Goal: Information Seeking & Learning: Learn about a topic

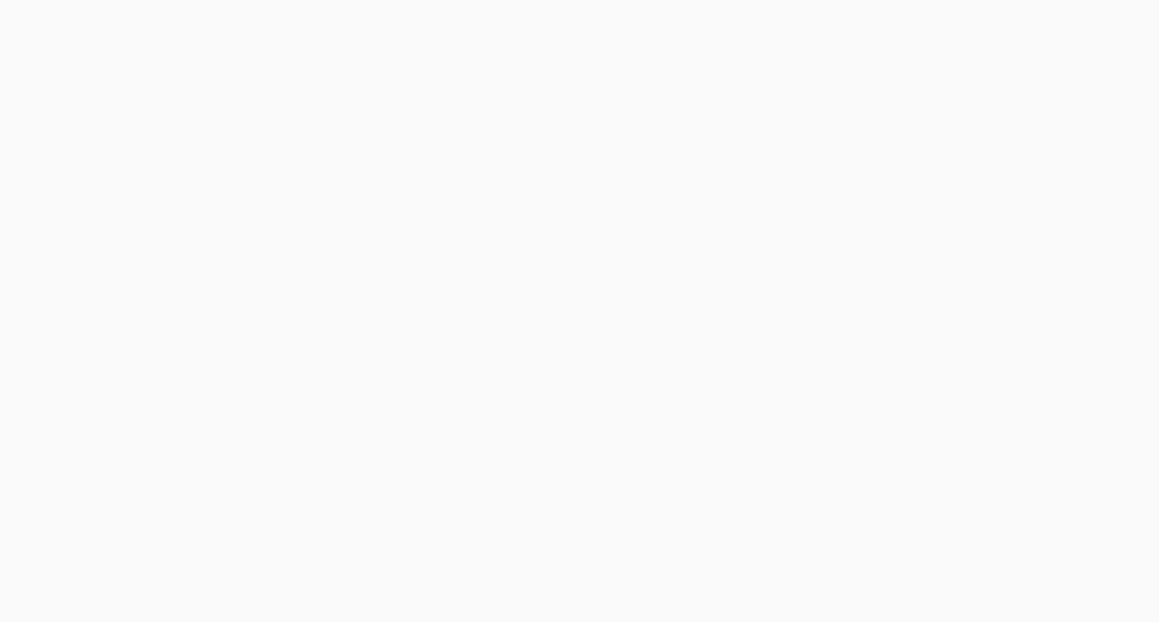
click at [751, 117] on button "Allow" at bounding box center [745, 119] width 85 height 46
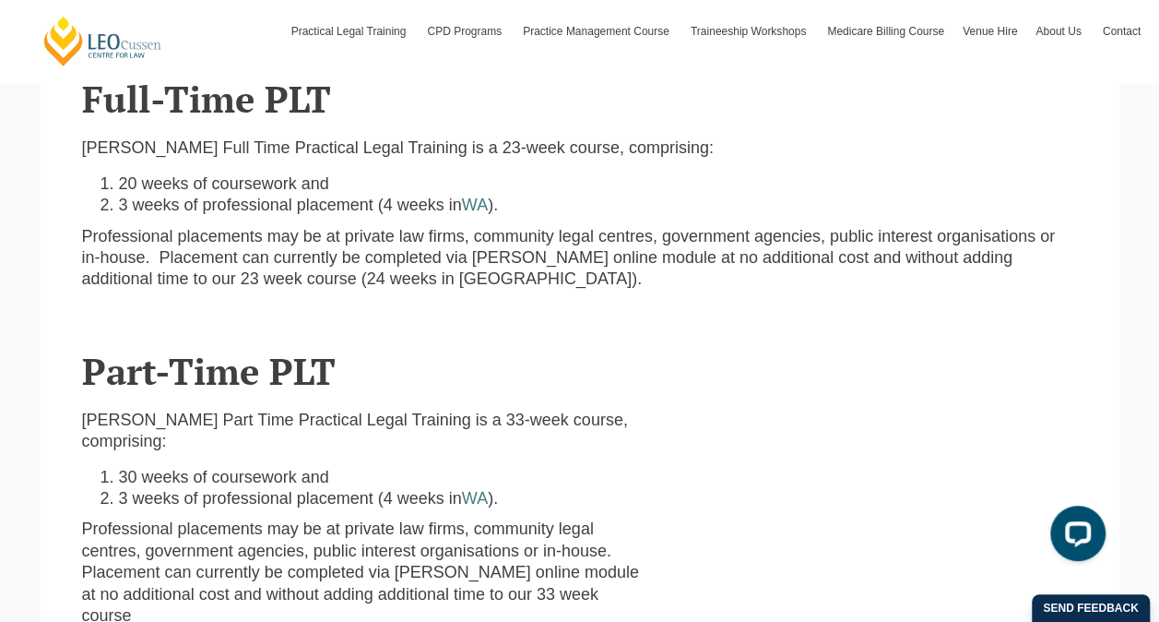
scroll to position [645, 0]
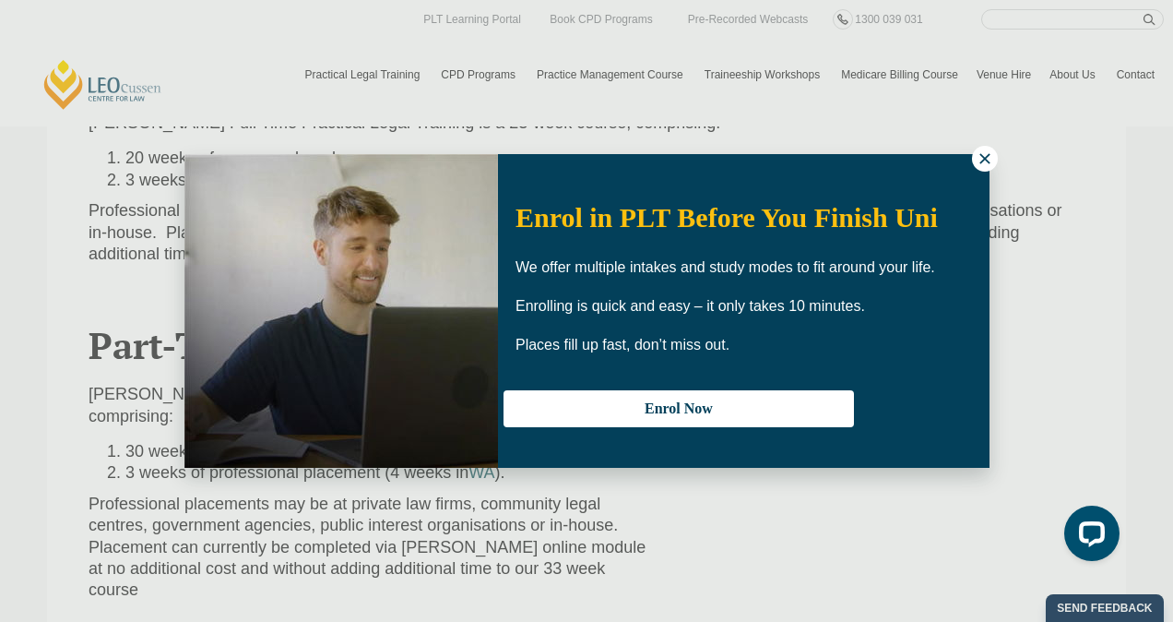
drag, startPoint x: 979, startPoint y: 158, endPoint x: 970, endPoint y: 159, distance: 9.3
click at [979, 158] on icon at bounding box center [985, 158] width 17 height 17
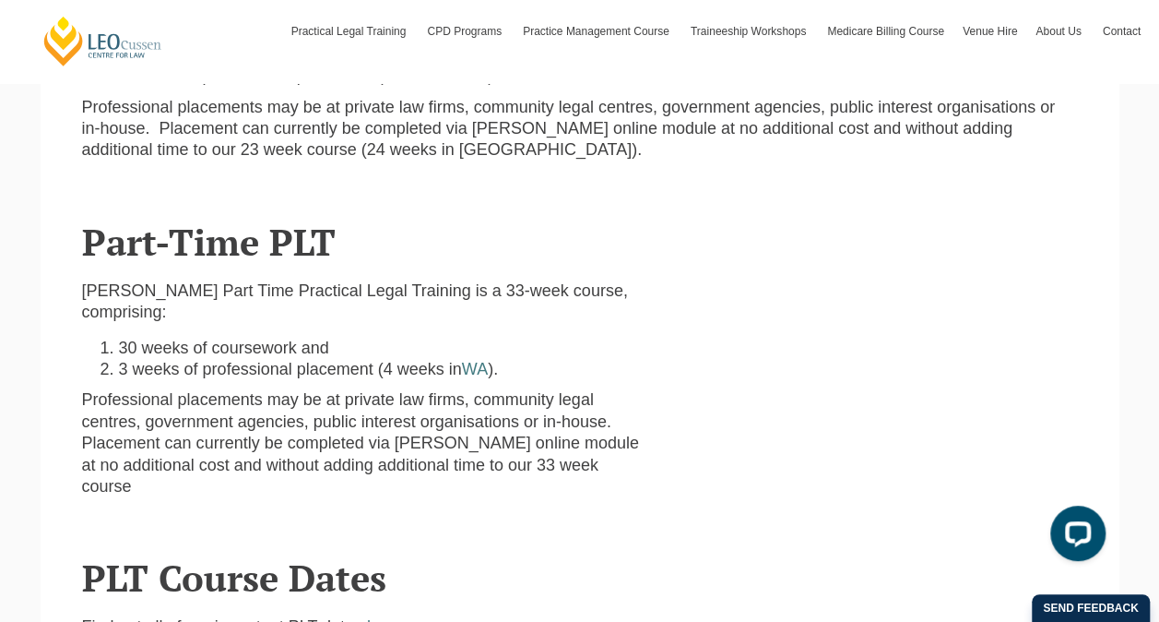
scroll to position [738, 0]
